Goal: Transaction & Acquisition: Purchase product/service

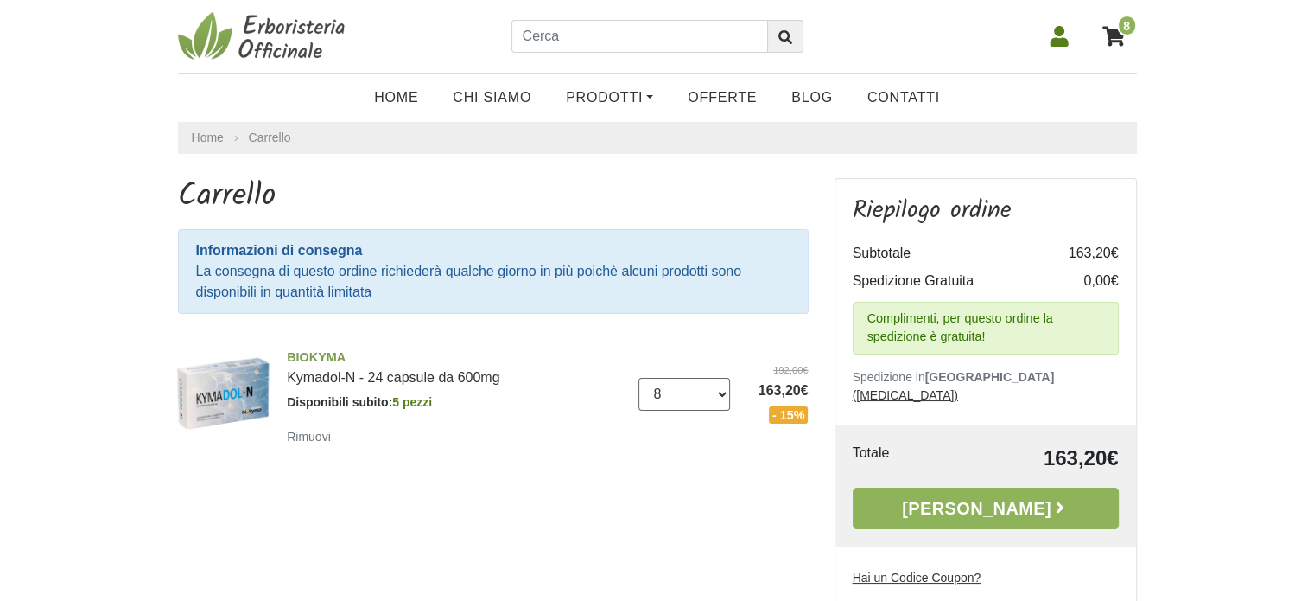
click at [724, 396] on select "0 ([GEOGRAPHIC_DATA]) 1 2 3 4 5 6 7 8 9 10 11 12 13 14 15 16 17 18 19 20 21 22 …" at bounding box center [685, 394] width 92 height 33
select select "4"
click at [639, 378] on select "0 ([GEOGRAPHIC_DATA]) 1 2 3 4 5 6 7 8 9 10 11 12 13 14 15 16 17 18 19 20 21 22 …" at bounding box center [685, 394] width 92 height 33
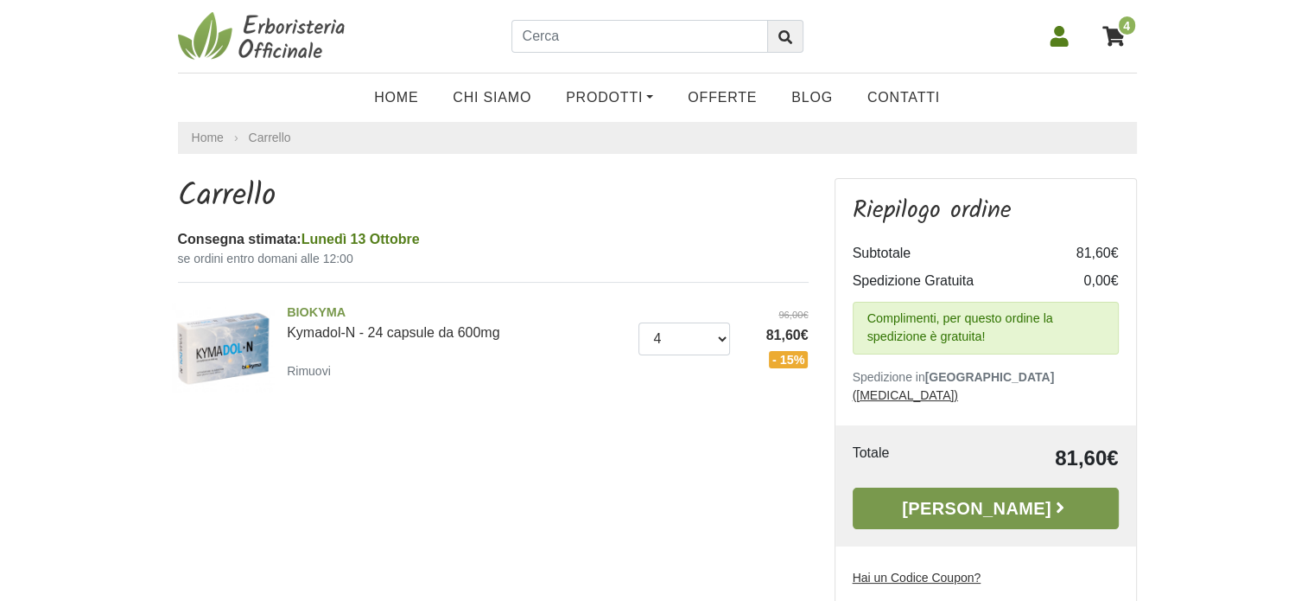
click at [939, 489] on link "[PERSON_NAME]" at bounding box center [986, 507] width 266 height 41
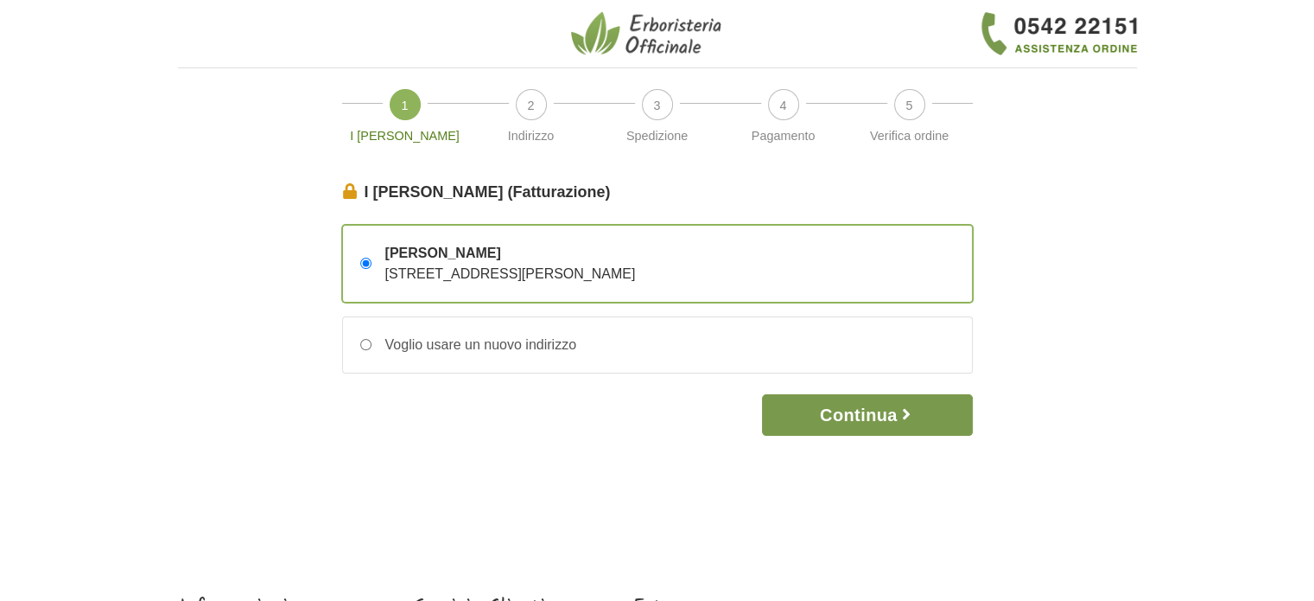
click at [804, 416] on button "Continua" at bounding box center [867, 414] width 210 height 41
click at [805, 414] on button "Continua" at bounding box center [867, 414] width 210 height 41
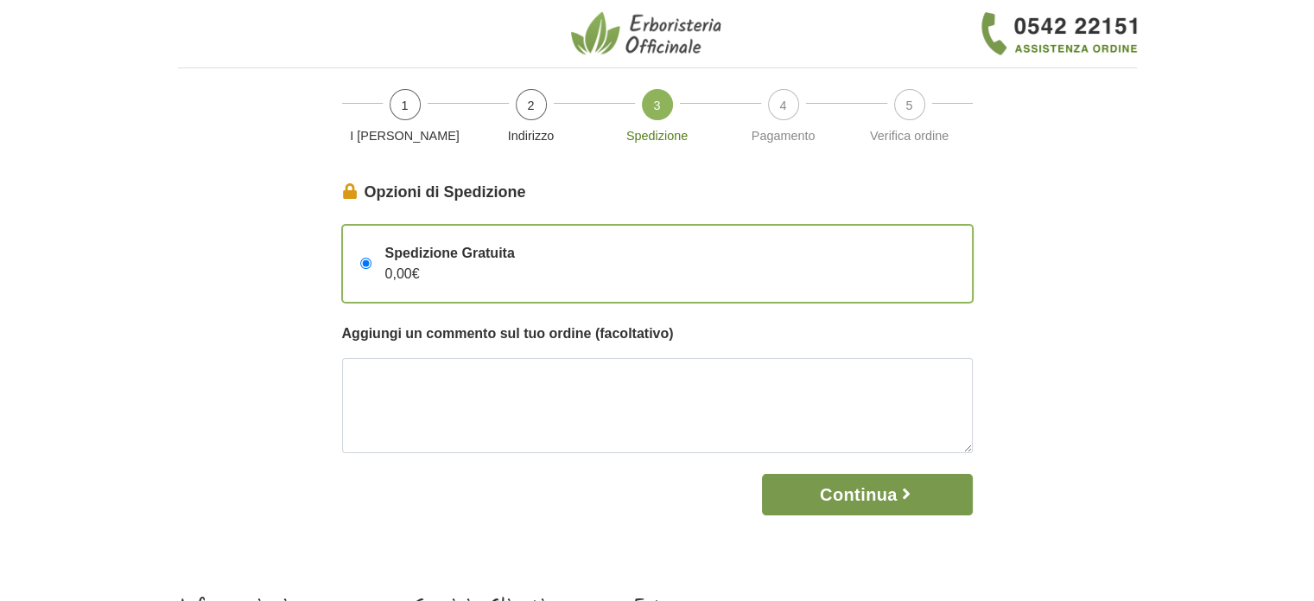
click at [817, 502] on button "Continua" at bounding box center [867, 494] width 210 height 41
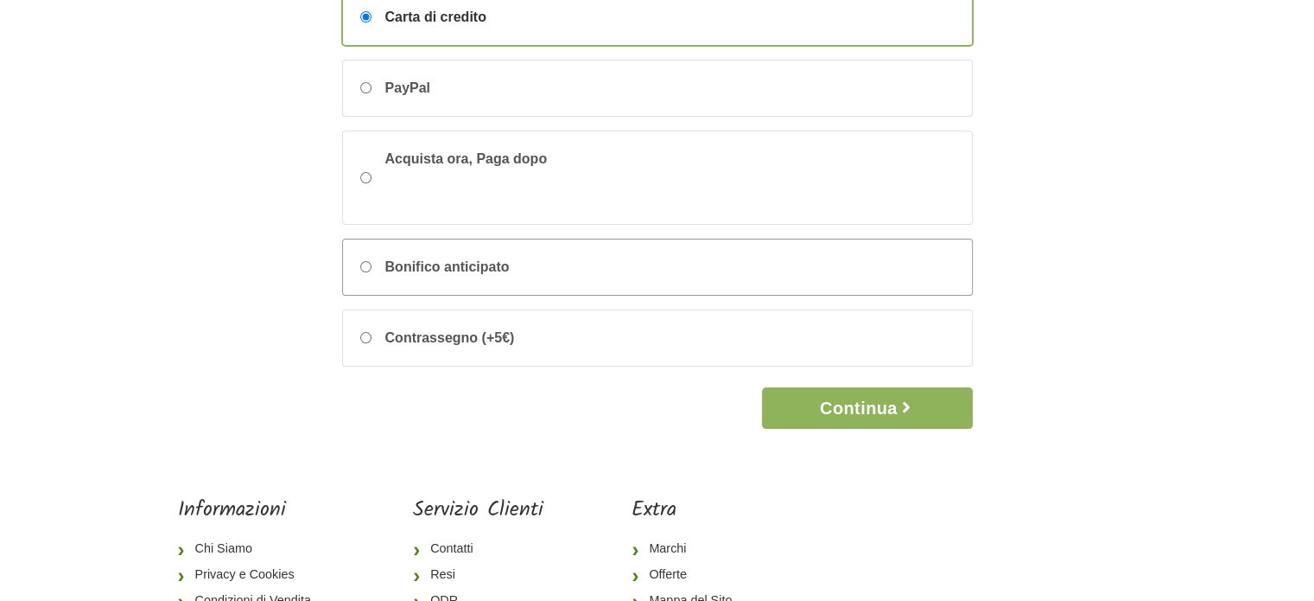
scroll to position [346, 0]
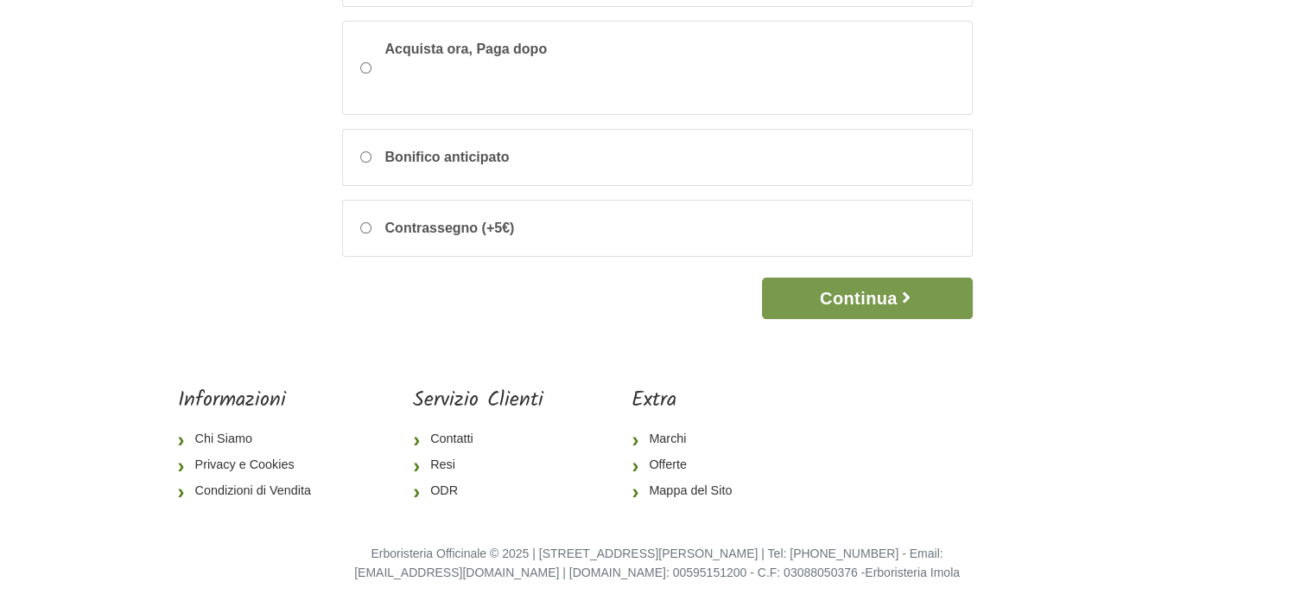
click at [887, 288] on button "Continua" at bounding box center [867, 297] width 210 height 41
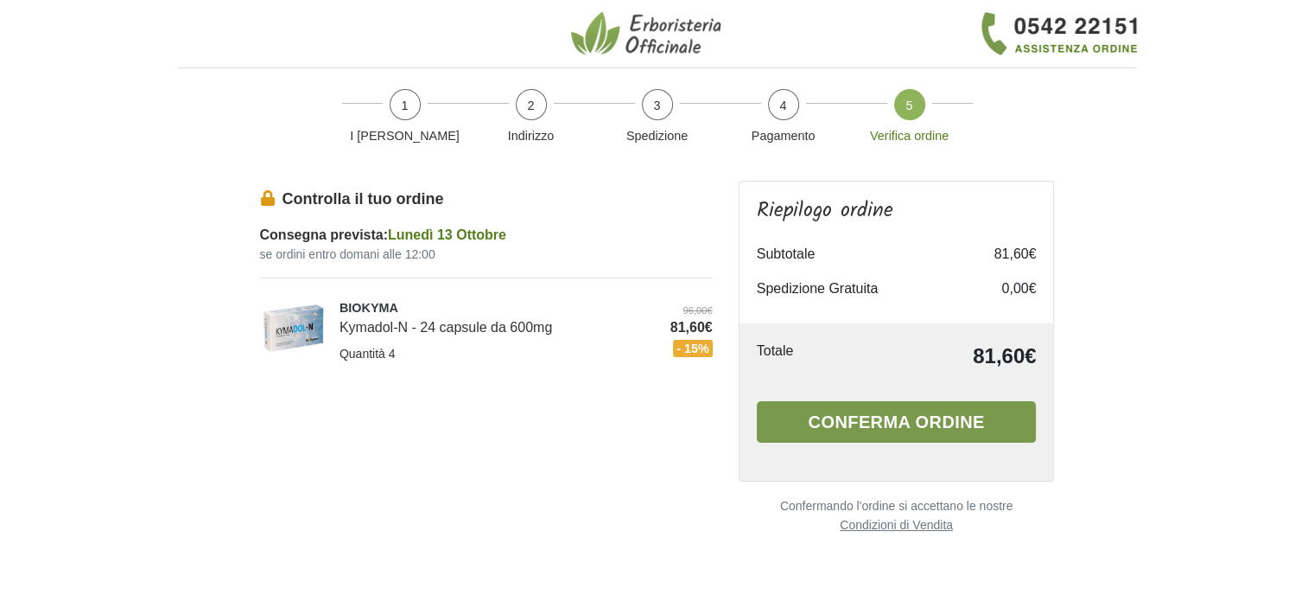
click at [848, 416] on button "Conferma ordine" at bounding box center [897, 421] width 280 height 41
